Goal: Task Accomplishment & Management: Use online tool/utility

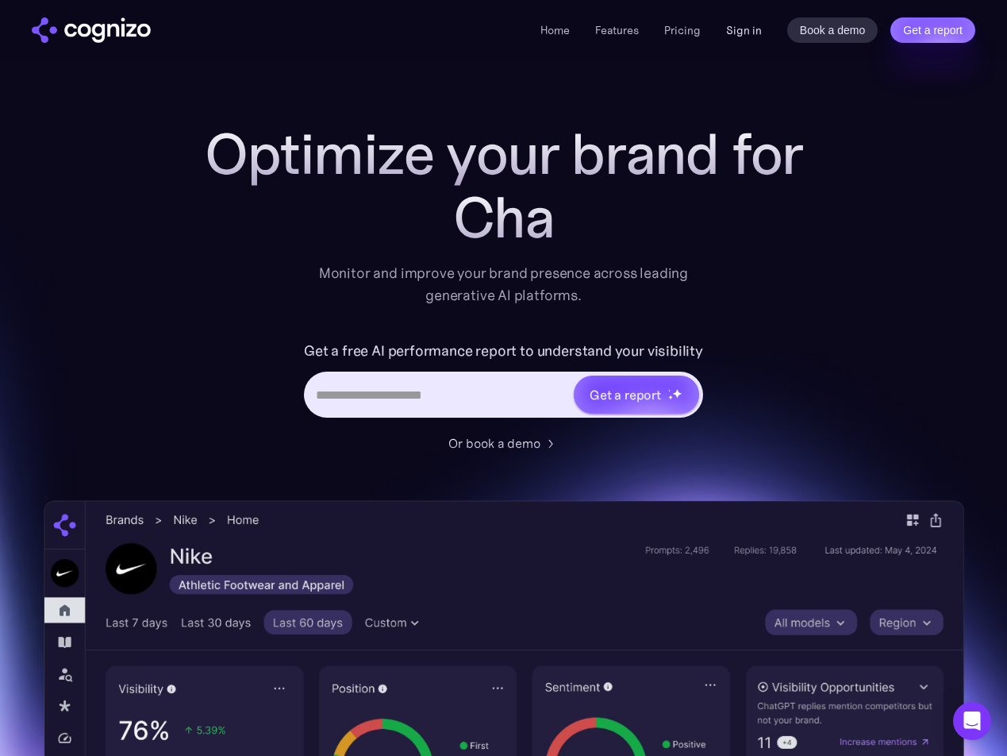
click at [752, 29] on link "Sign in" at bounding box center [744, 30] width 36 height 19
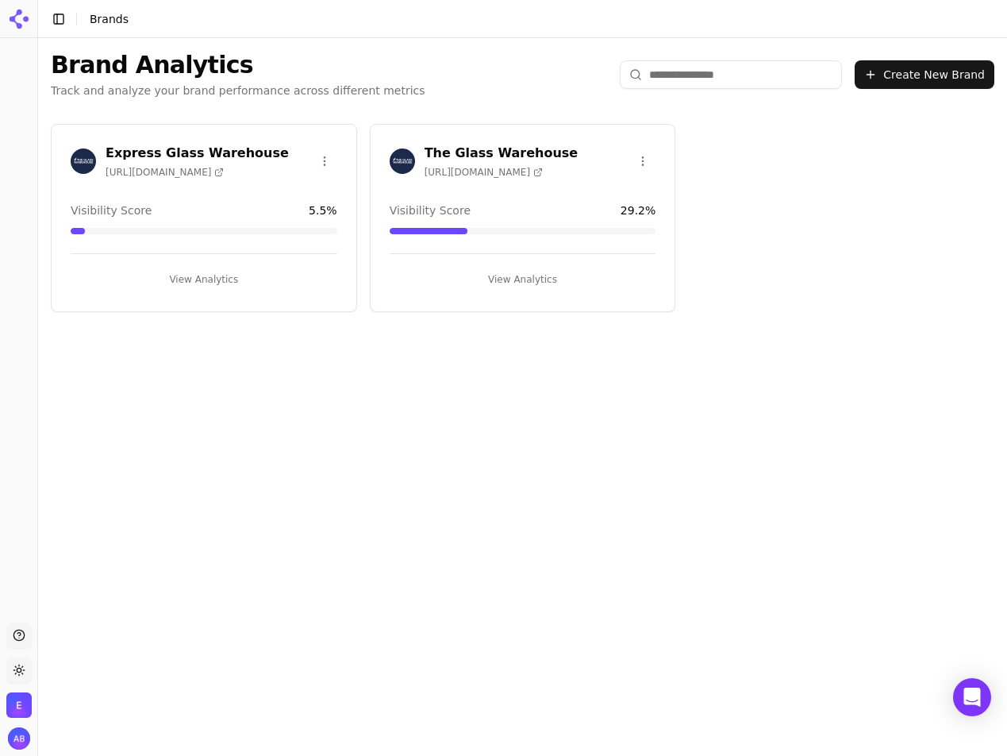
click at [511, 276] on button "View Analytics" at bounding box center [523, 279] width 267 height 25
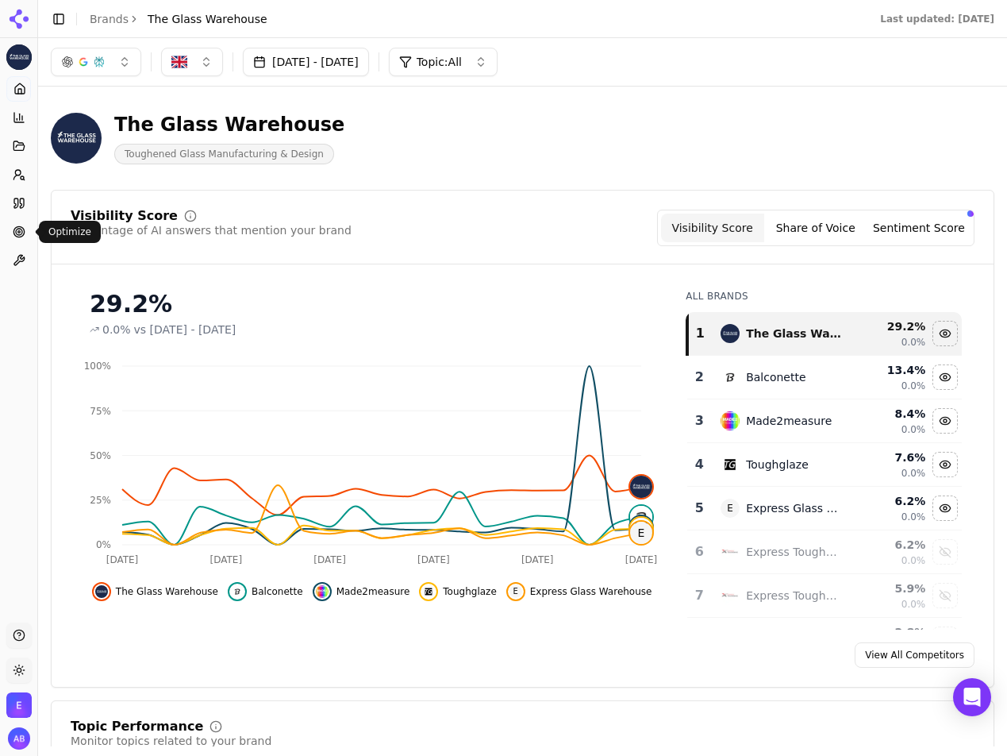
click at [19, 233] on icon at bounding box center [19, 231] width 13 height 13
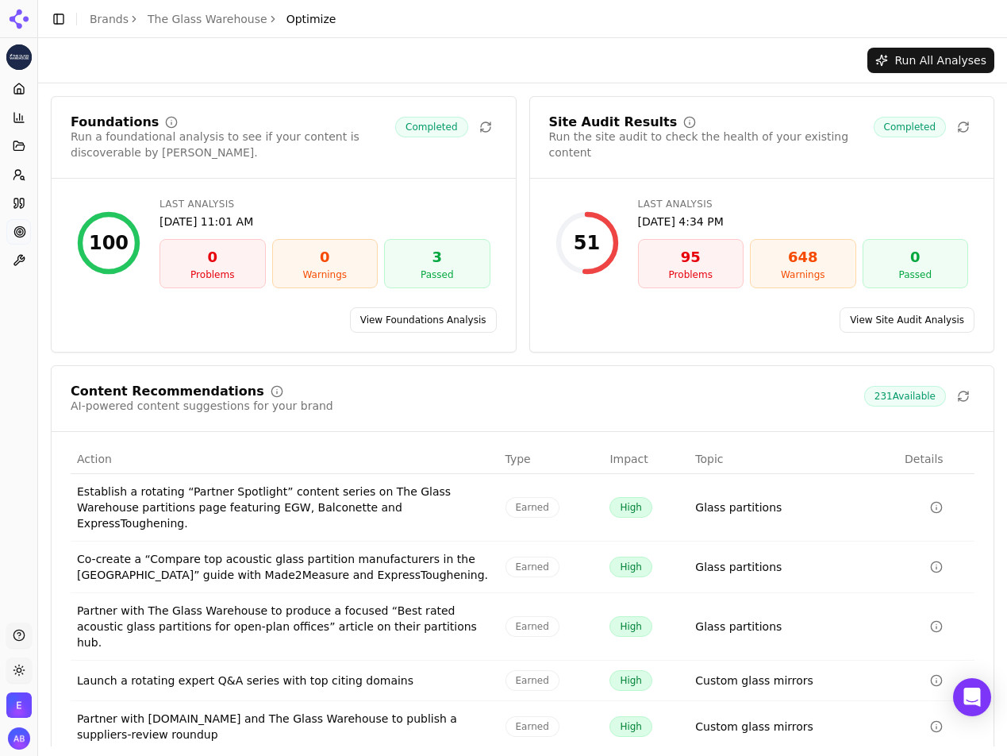
click at [896, 317] on link "View Site Audit Analysis" at bounding box center [907, 319] width 135 height 25
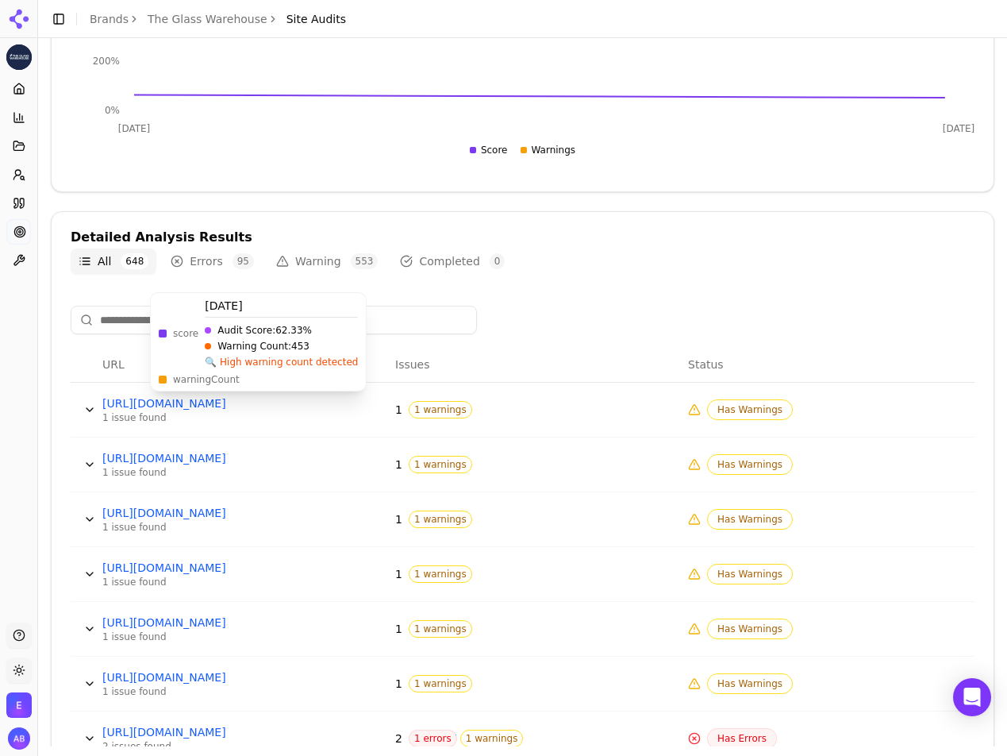
scroll to position [415, 0]
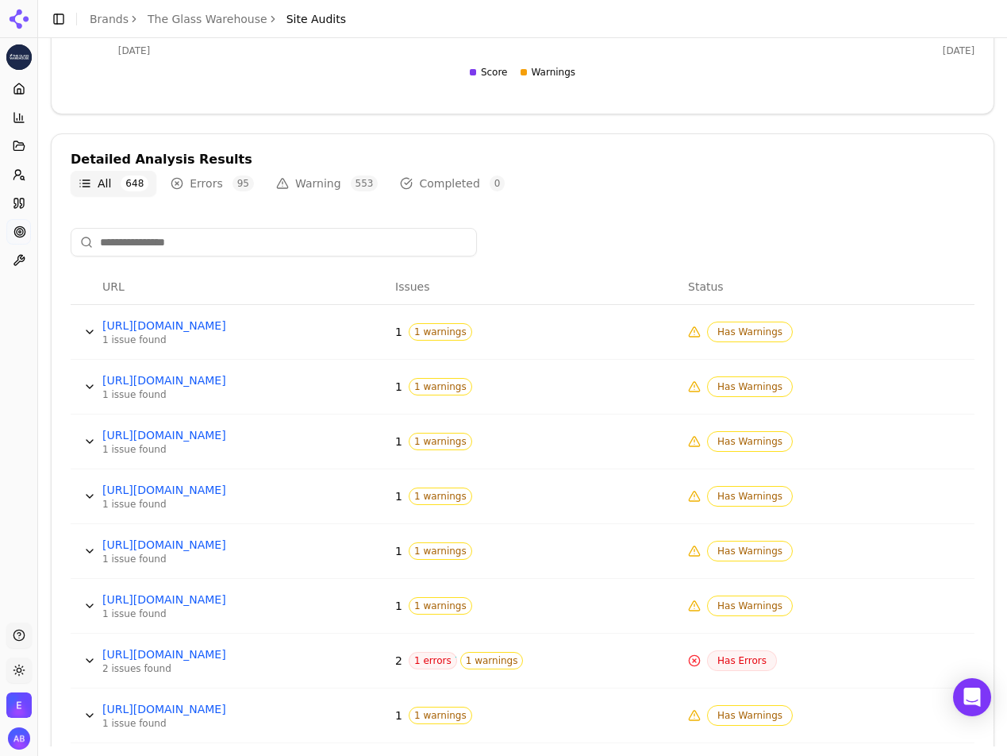
click at [91, 330] on button "Data table" at bounding box center [89, 331] width 25 height 25
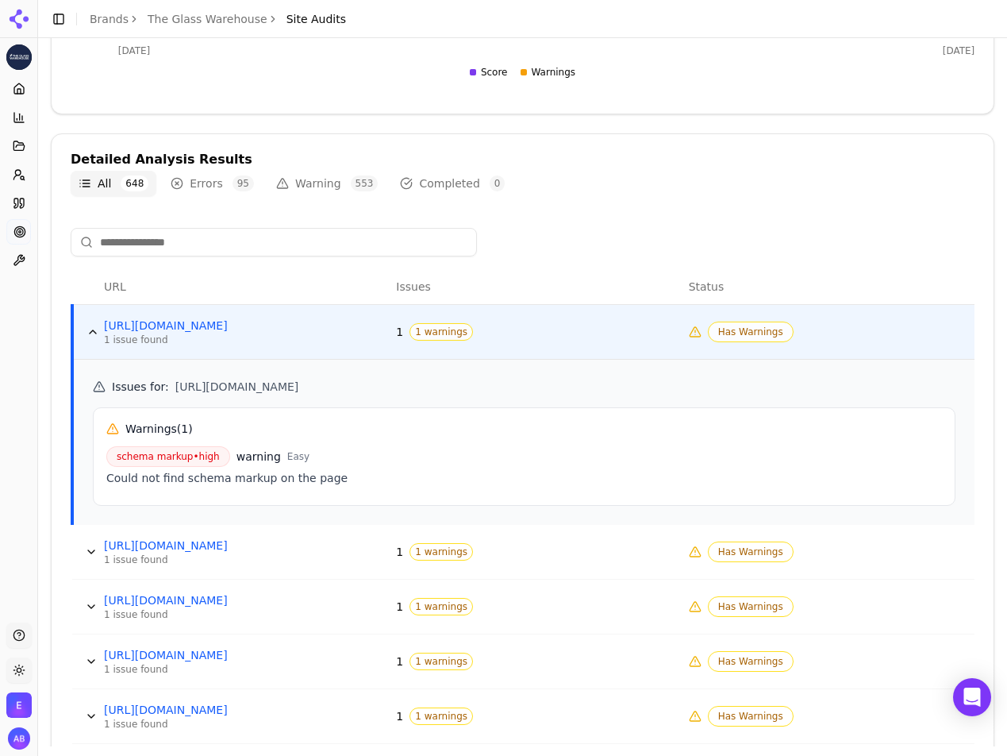
click at [91, 330] on button "Data table" at bounding box center [92, 331] width 25 height 25
